Goal: Task Accomplishment & Management: Manage account settings

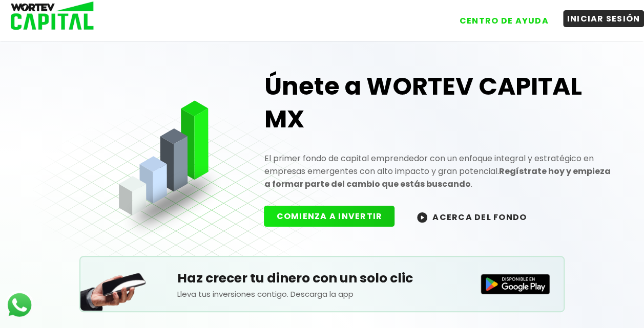
click at [591, 25] on button "INICIAR SESIÓN" at bounding box center [603, 18] width 81 height 17
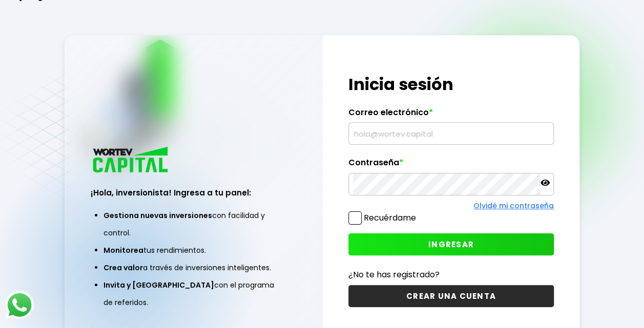
type input "[EMAIL_ADDRESS][DOMAIN_NAME]"
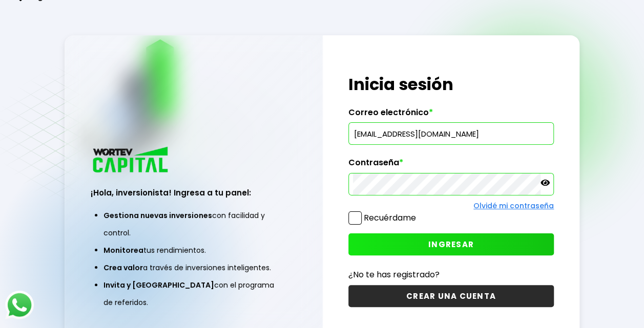
click at [472, 239] on span "INGRESAR" at bounding box center [451, 244] width 46 height 11
